Goal: Information Seeking & Learning: Learn about a topic

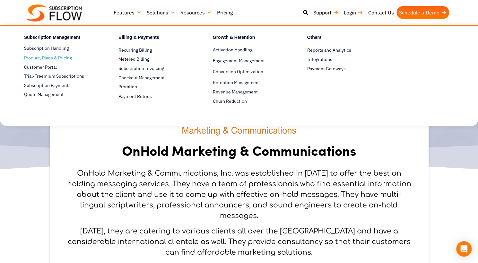
click at [53, 61] on span "Product, Plans & Pricing" at bounding box center [48, 58] width 48 height 7
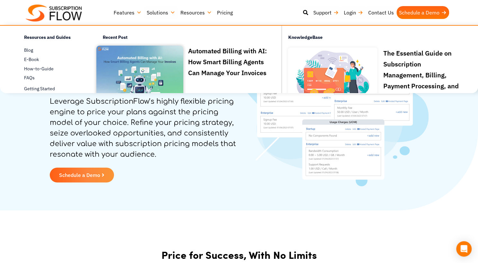
click at [222, 12] on link "Pricing" at bounding box center [225, 12] width 21 height 13
